Goal: Transaction & Acquisition: Purchase product/service

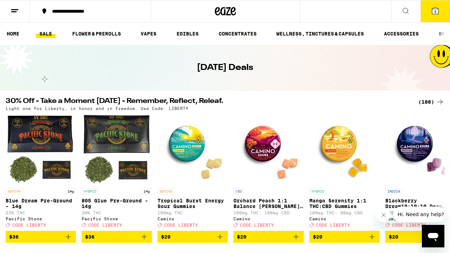
click at [434, 13] on icon at bounding box center [435, 11] width 6 height 6
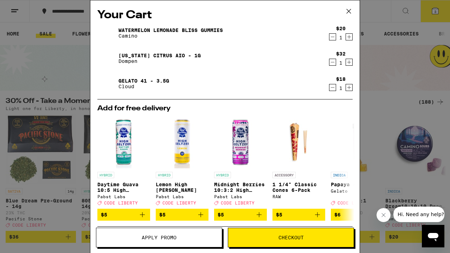
click at [347, 14] on icon at bounding box center [349, 11] width 11 height 11
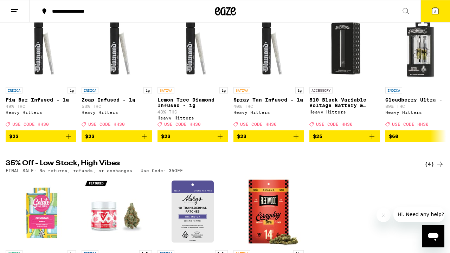
scroll to position [274, 0]
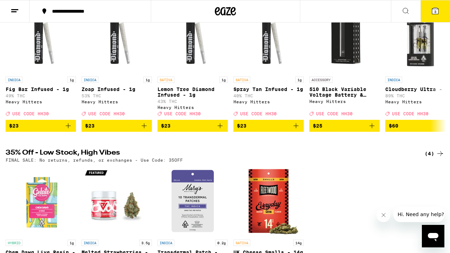
click at [435, 158] on div "(4)" at bounding box center [435, 154] width 20 height 8
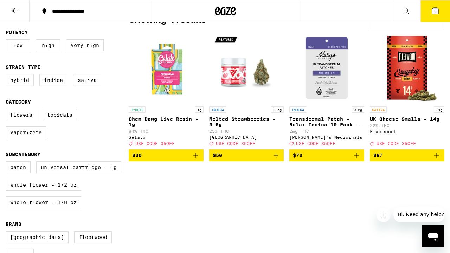
scroll to position [53, 0]
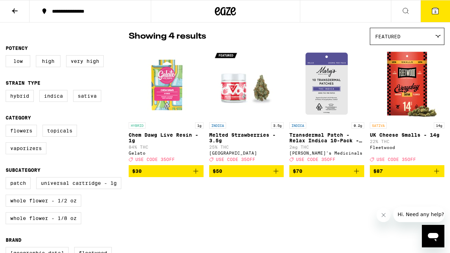
click at [163, 82] on img "Open page for Chem Dawg Live Resin - 1g from Gelato" at bounding box center [166, 84] width 70 height 70
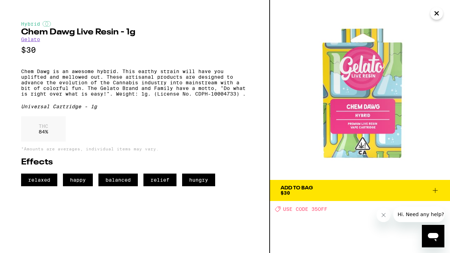
click at [435, 11] on icon "Close" at bounding box center [437, 13] width 8 height 11
